Goal: Task Accomplishment & Management: Use online tool/utility

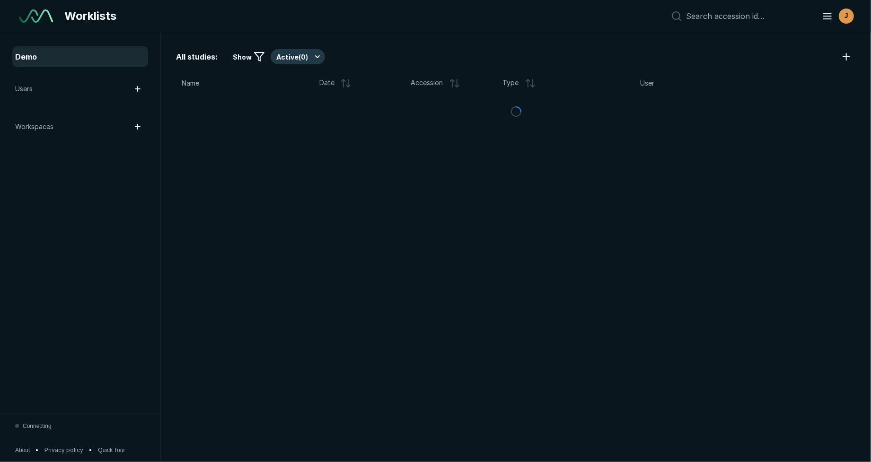
scroll to position [3130, 5134]
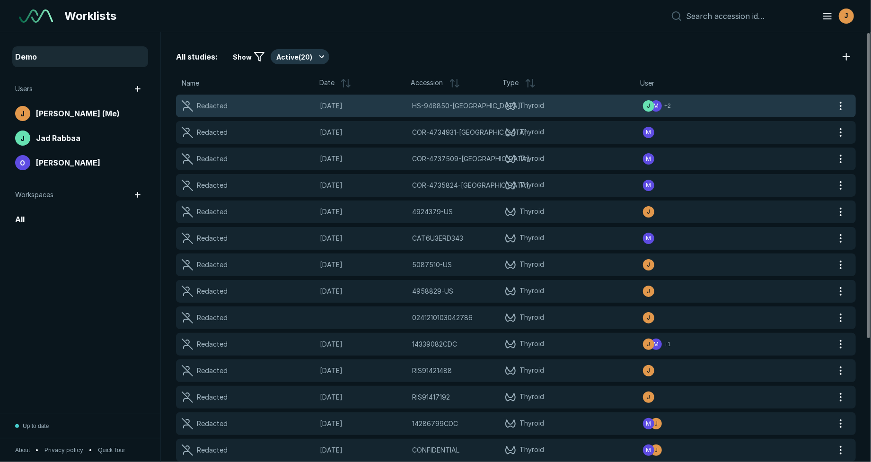
click at [754, 108] on div "Redacted 07-JAN-2021 HS-948850-US HS-948850-US Thyroid + 2 M J" at bounding box center [504, 106] width 657 height 23
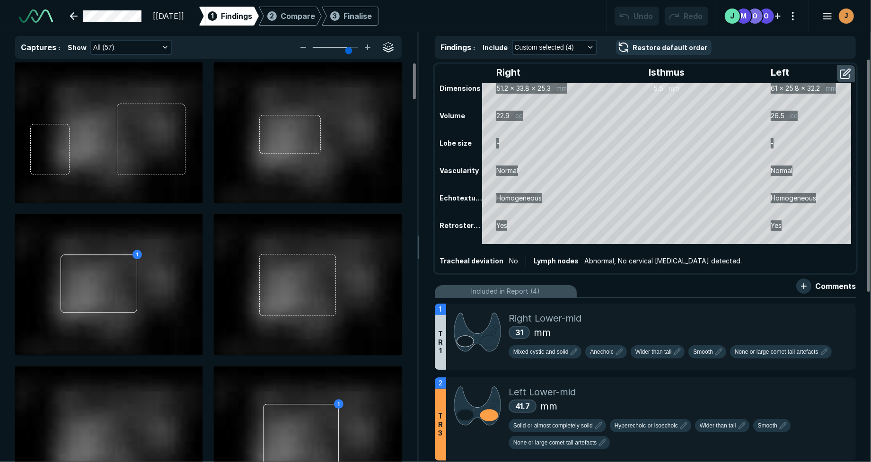
scroll to position [2911, 2939]
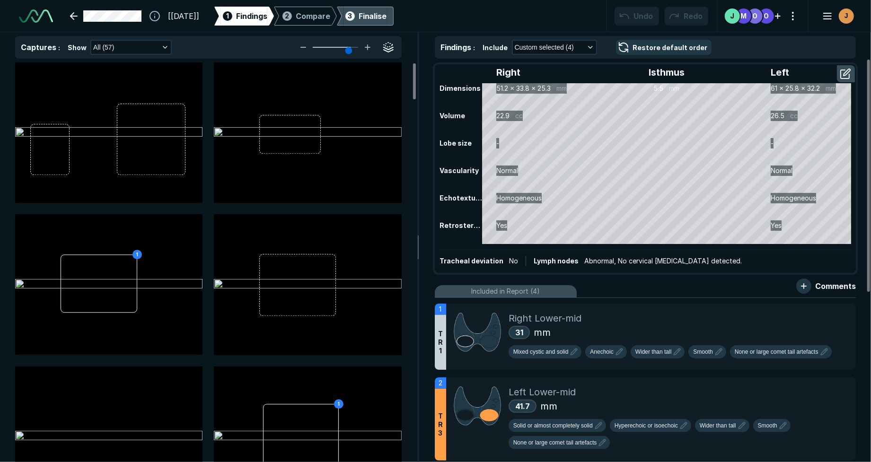
click at [387, 18] on div "Finalise" at bounding box center [372, 15] width 28 height 11
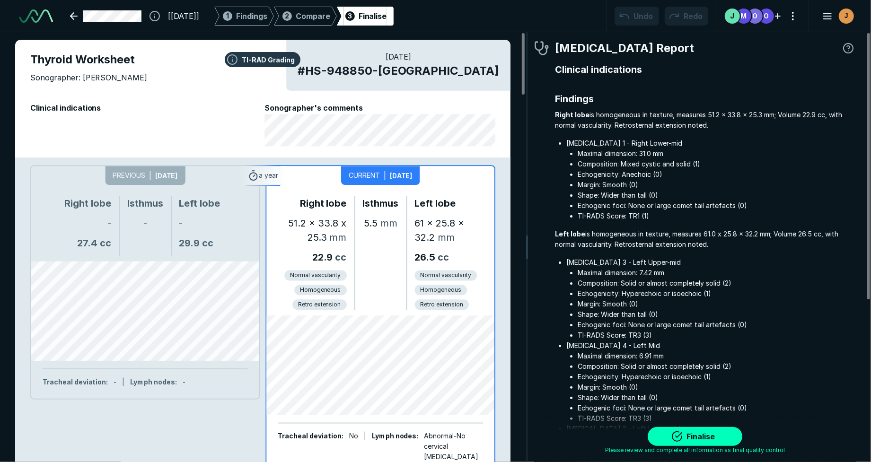
scroll to position [3096, 2648]
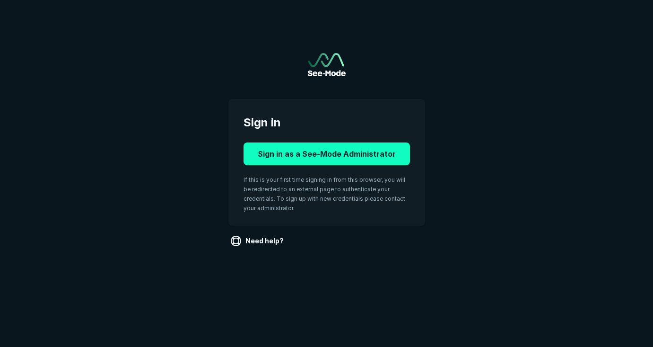
click at [361, 146] on button "Sign in as a See-Mode Administrator" at bounding box center [327, 153] width 166 height 23
